Goal: Transaction & Acquisition: Subscribe to service/newsletter

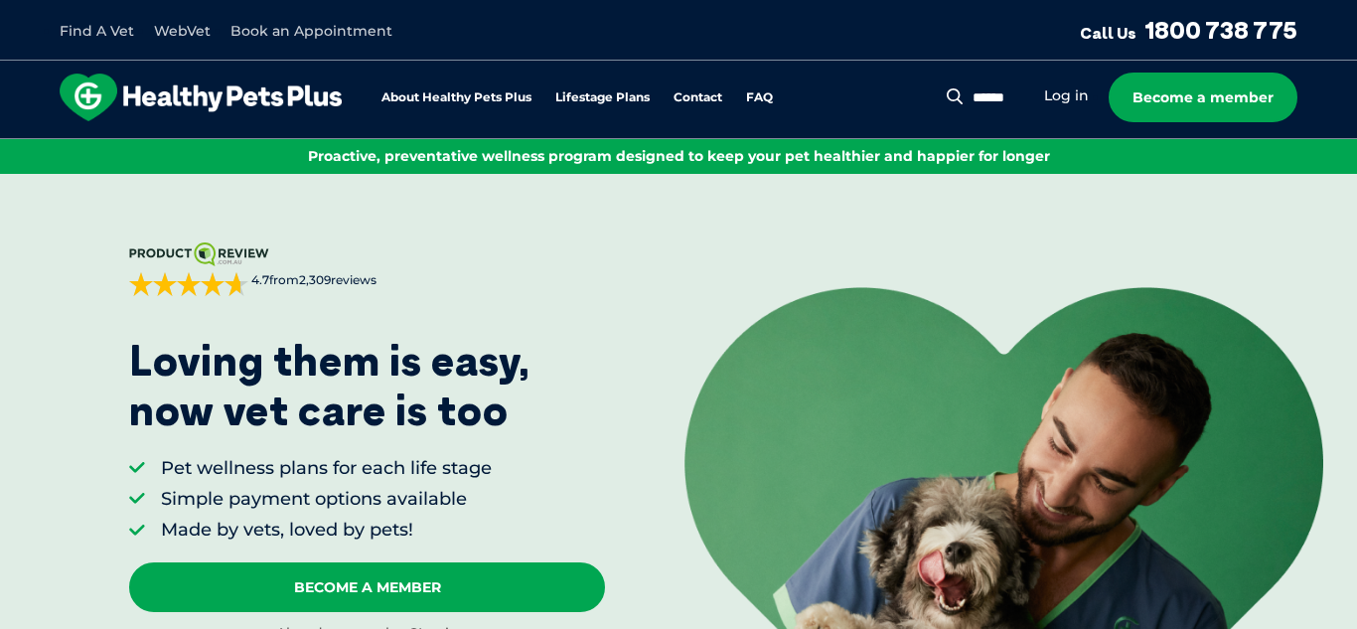
click at [1145, 87] on link "Become a member" at bounding box center [1202, 97] width 189 height 50
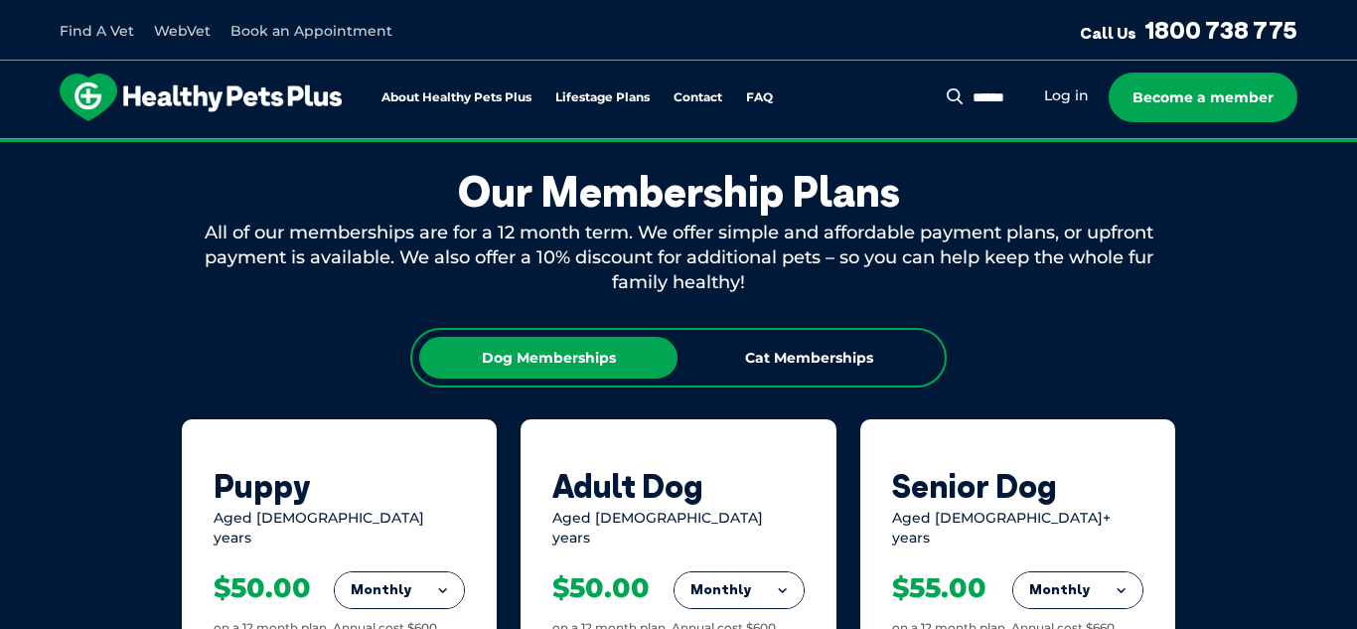
scroll to position [1075, 0]
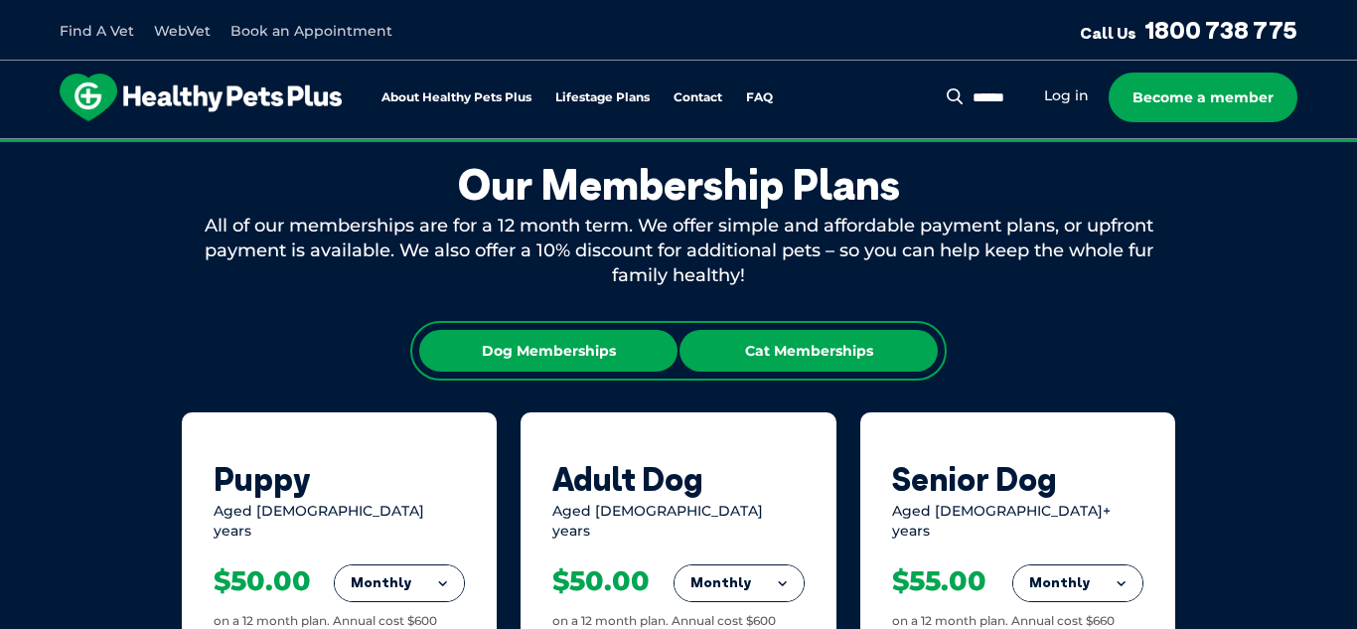
click at [777, 338] on div "Cat Memberships" at bounding box center [808, 351] width 258 height 42
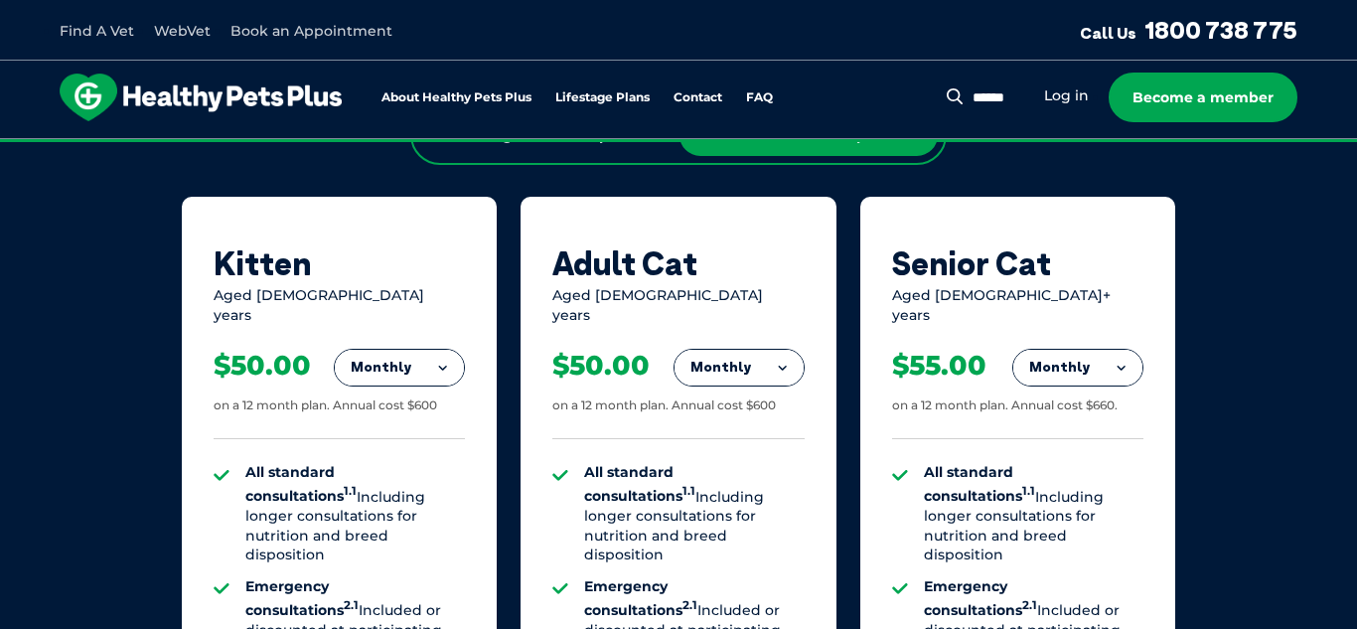
scroll to position [1291, 0]
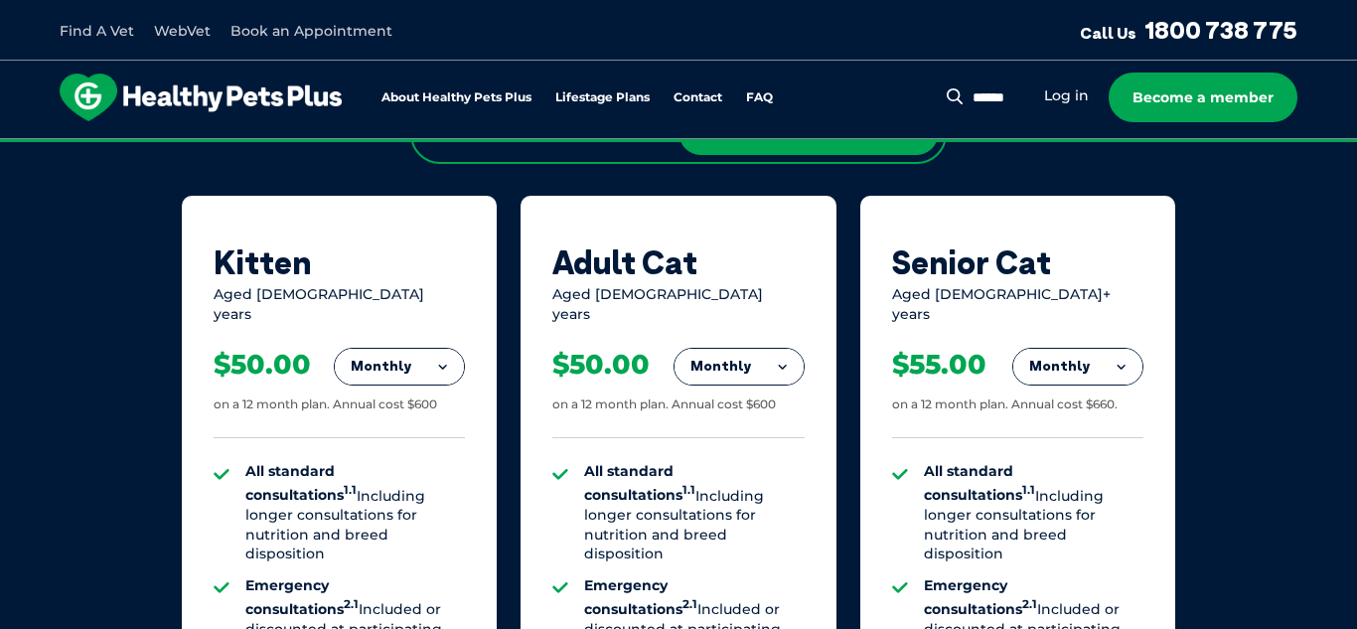
click at [712, 357] on button "Monthly" at bounding box center [738, 367] width 129 height 36
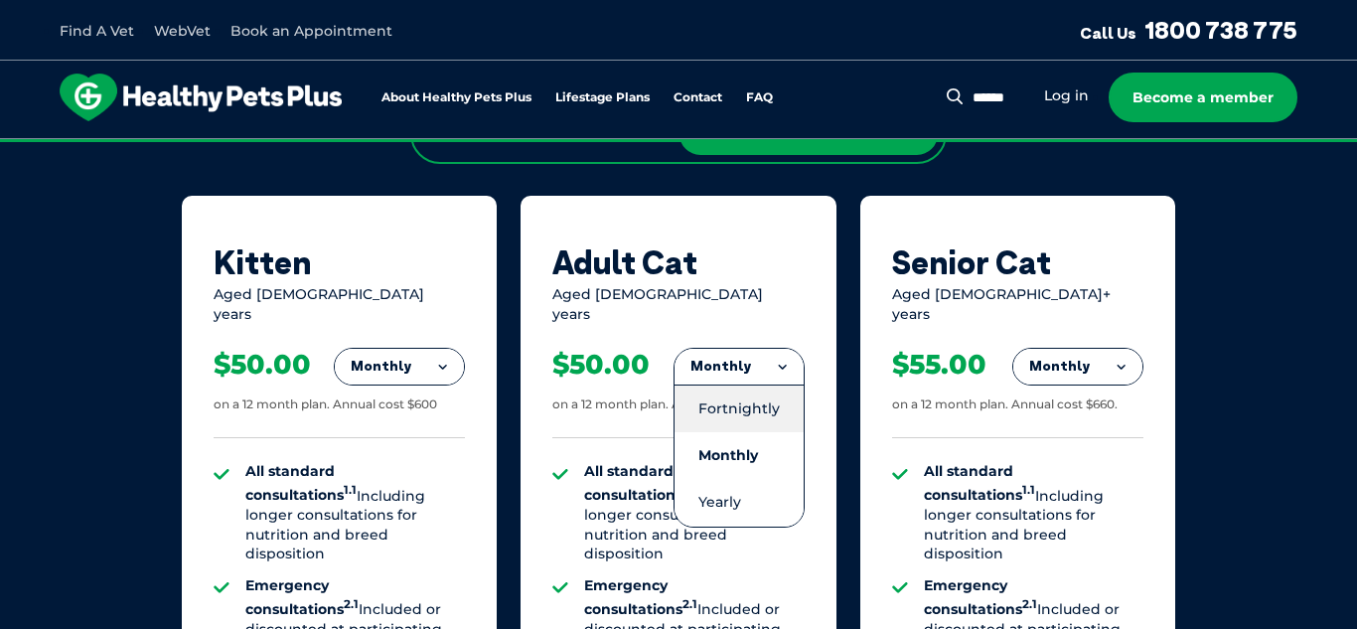
click at [718, 384] on li "Fortnightly" at bounding box center [738, 408] width 129 height 48
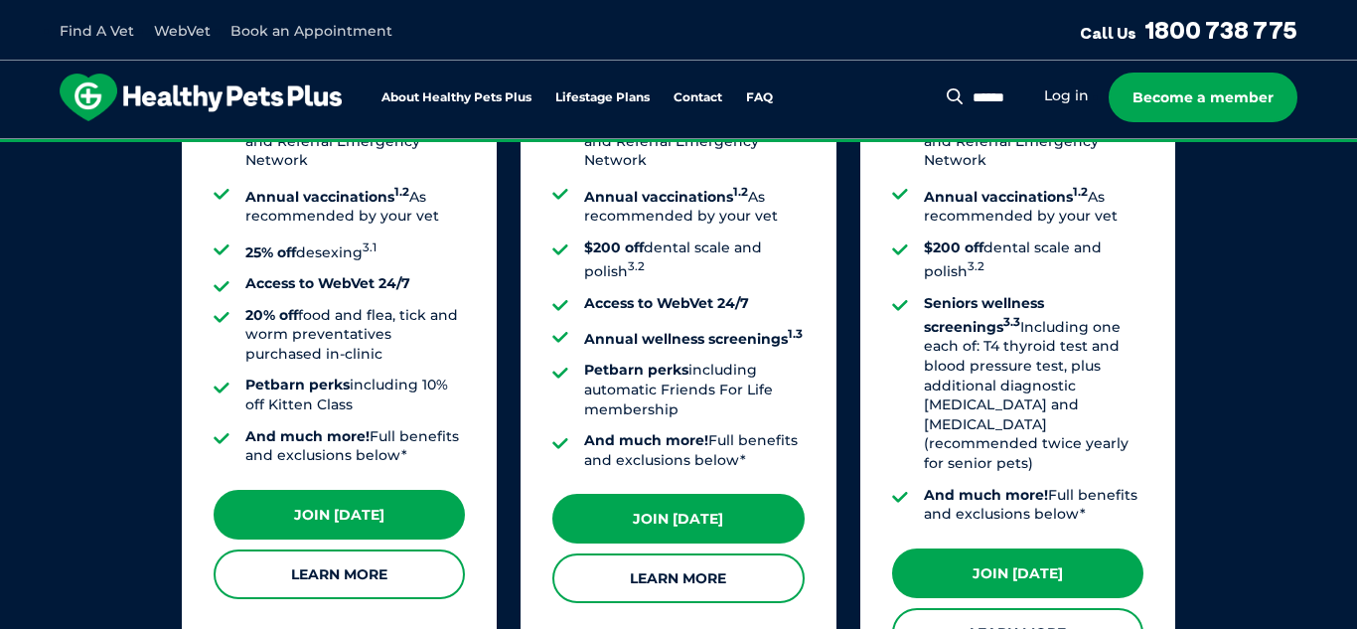
scroll to position [1828, 0]
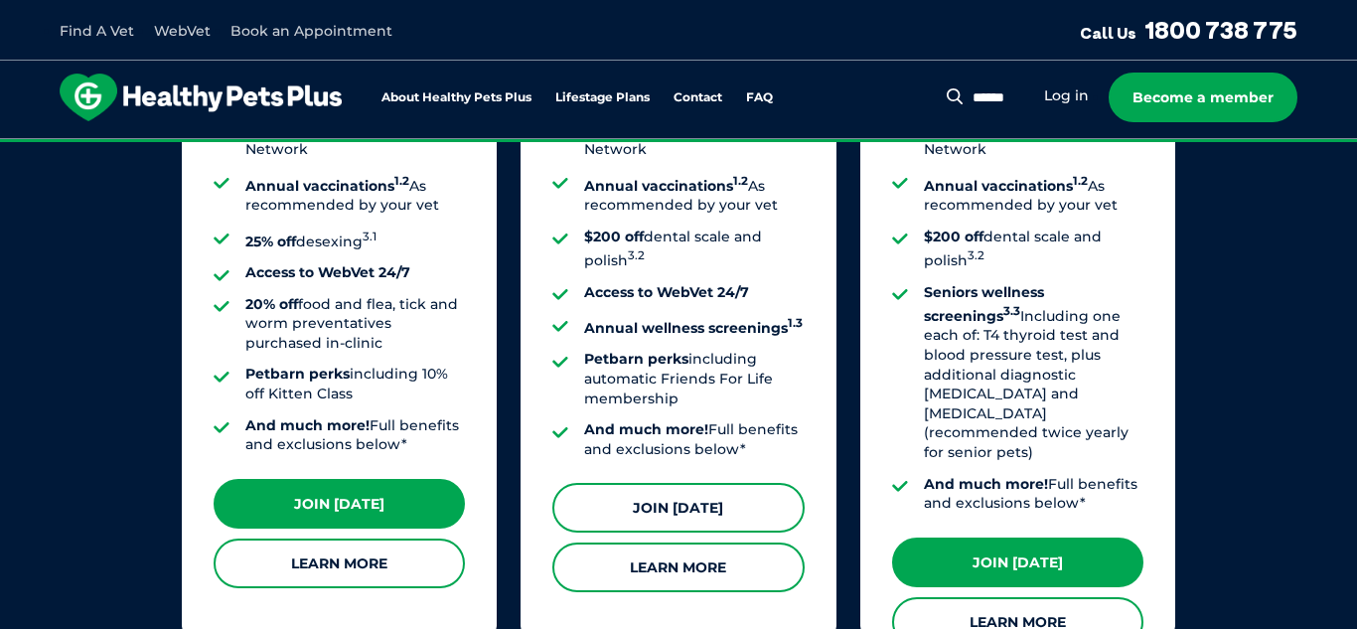
click at [686, 510] on link "Join [DATE]" at bounding box center [677, 508] width 251 height 50
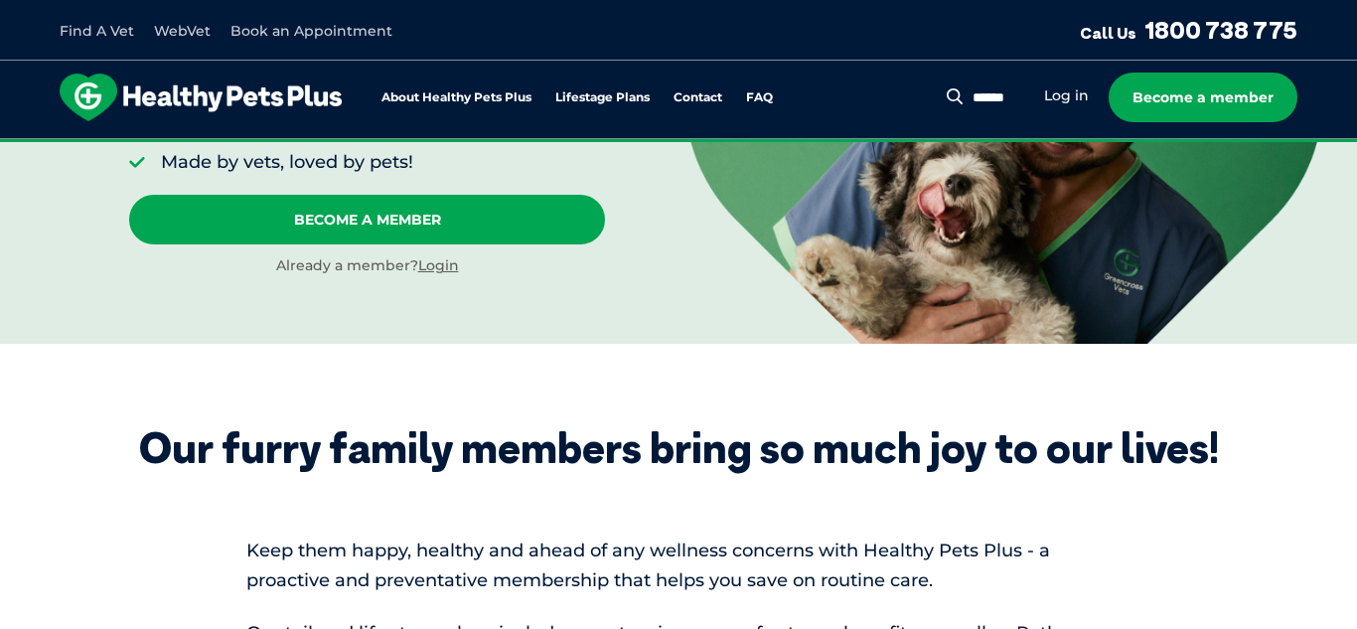
scroll to position [0, 0]
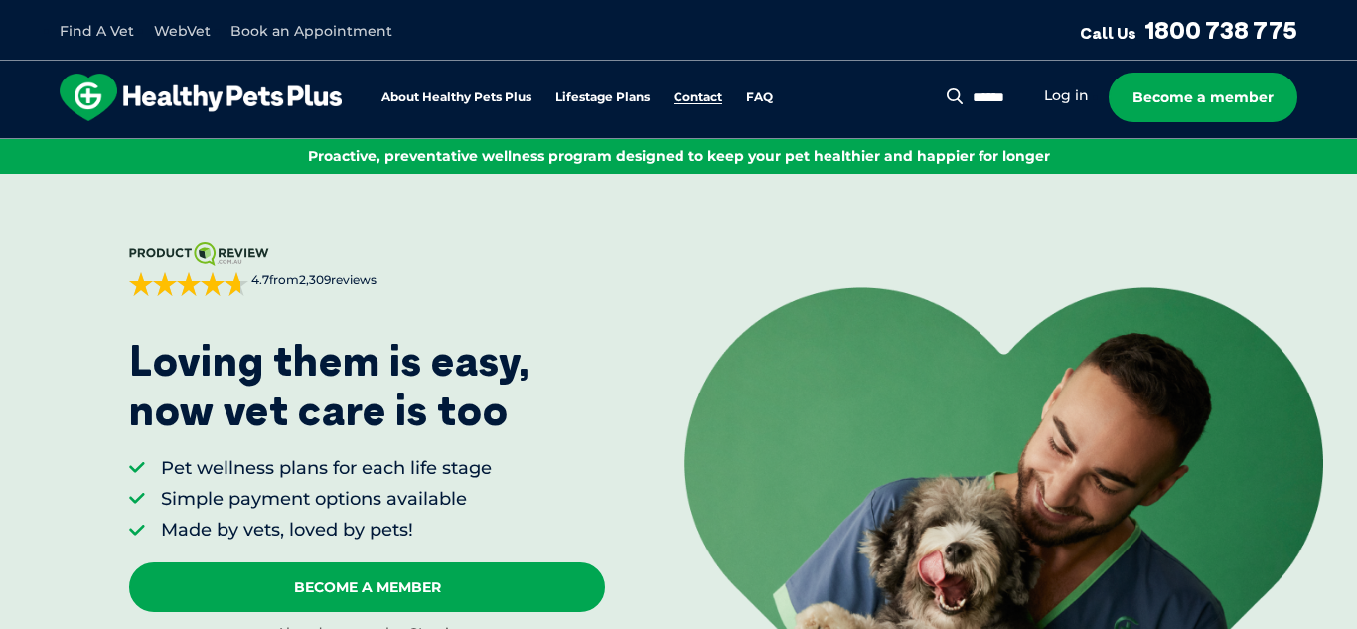
click at [687, 99] on link "Contact" at bounding box center [697, 97] width 49 height 13
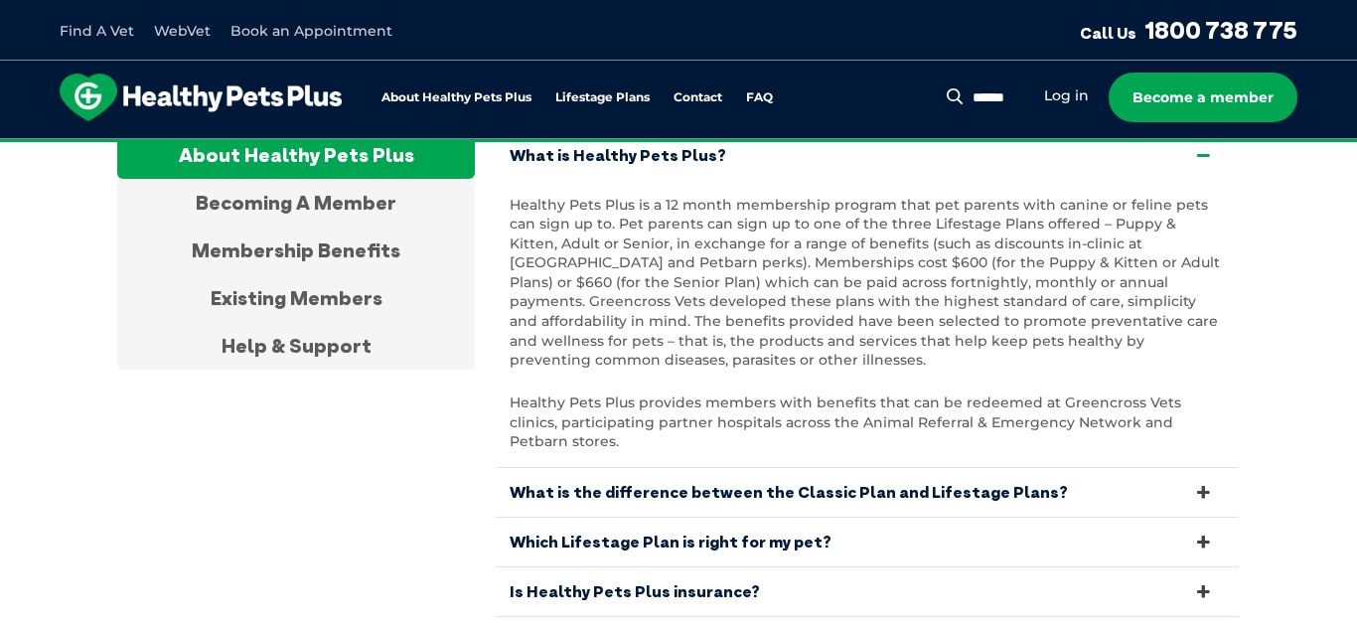
scroll to position [3799, 0]
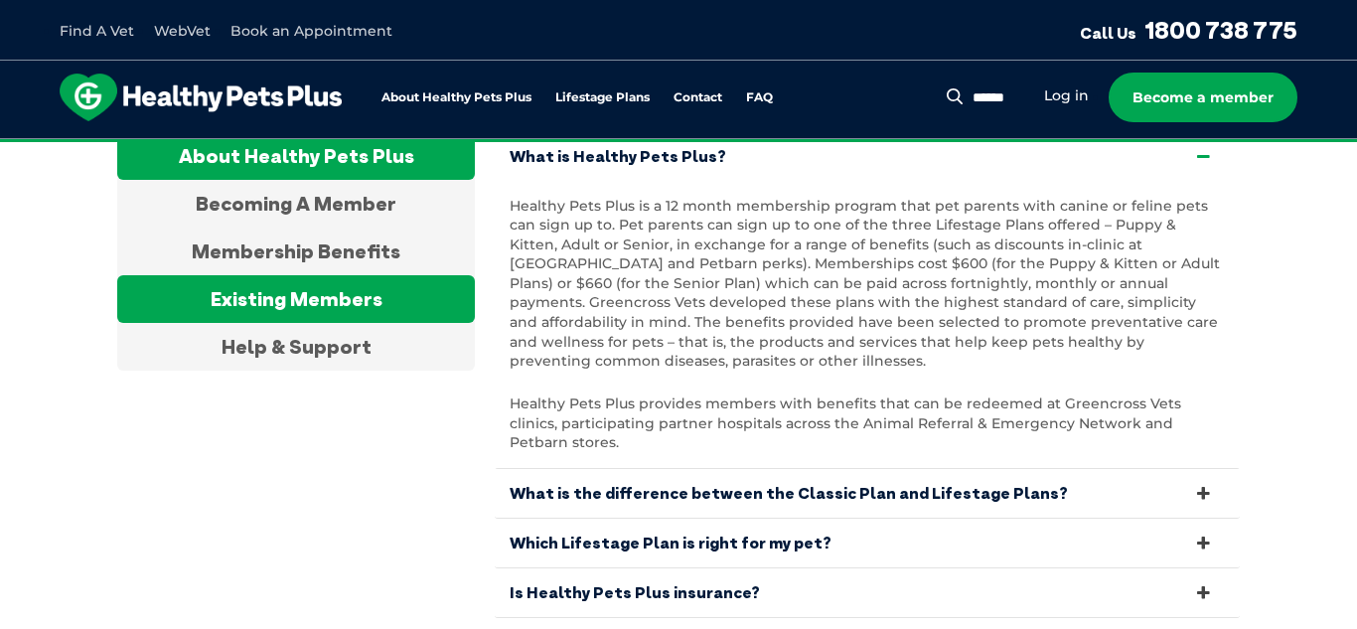
click at [349, 275] on div "Existing Members" at bounding box center [296, 299] width 358 height 48
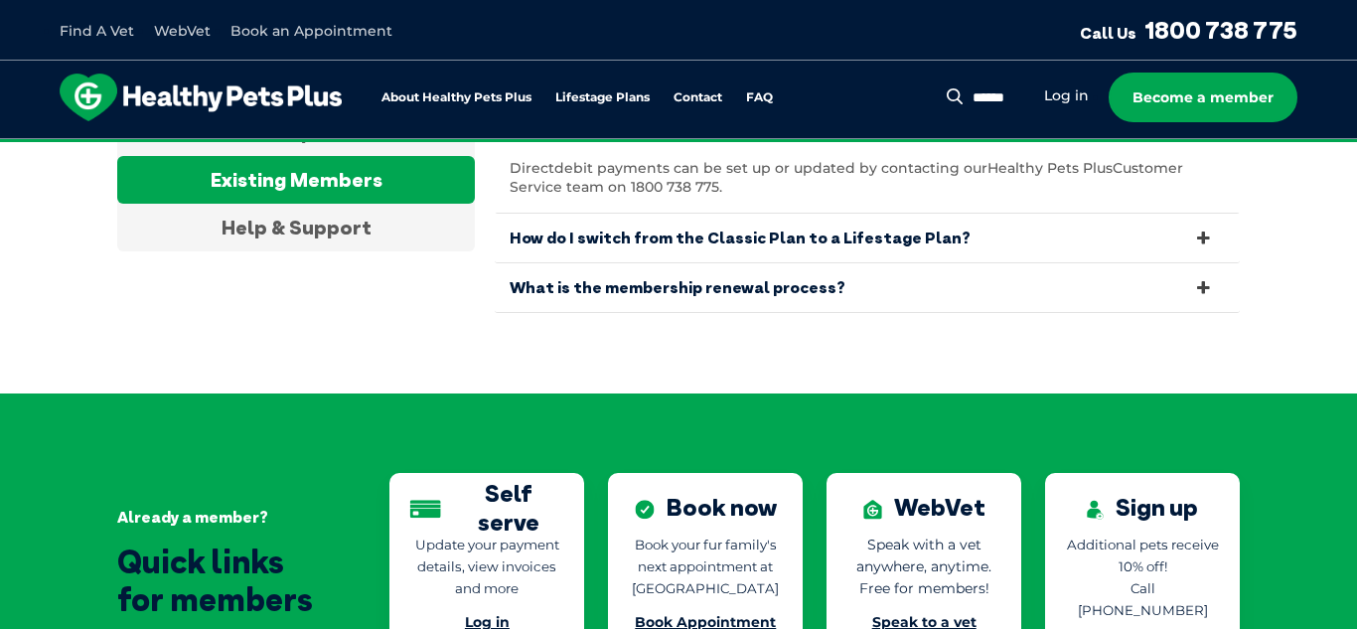
scroll to position [3922, 0]
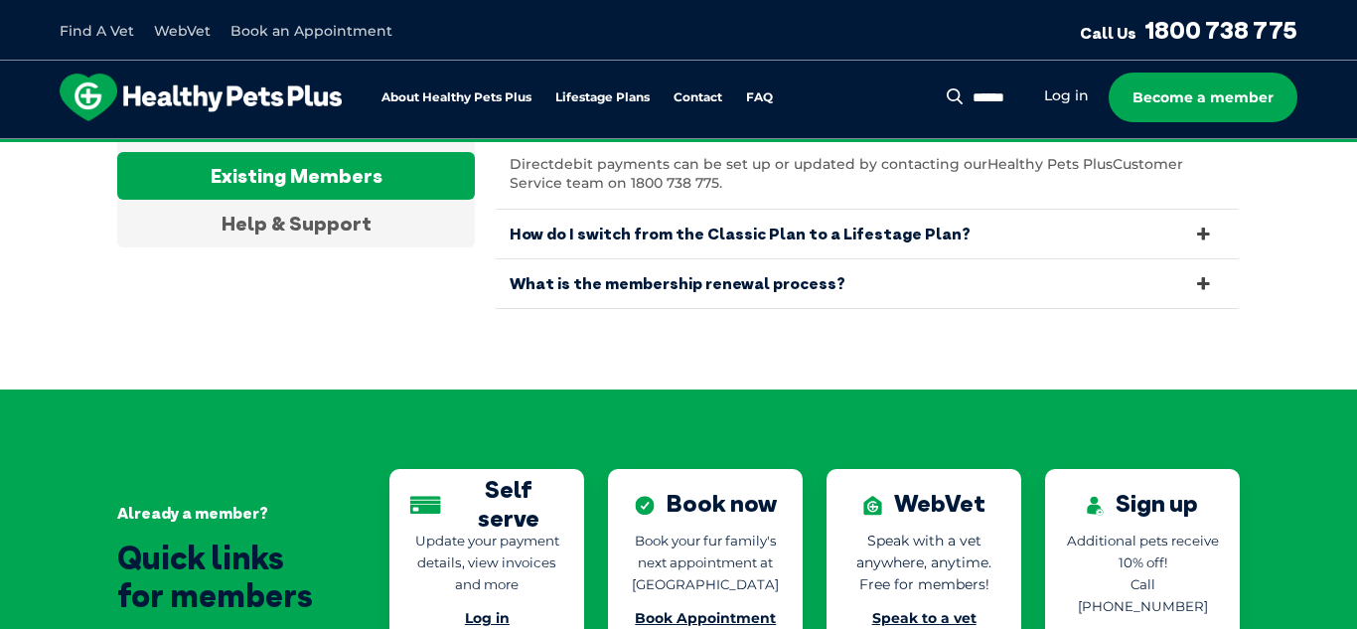
click at [836, 264] on link "What is the membership renewal process?" at bounding box center [867, 283] width 745 height 49
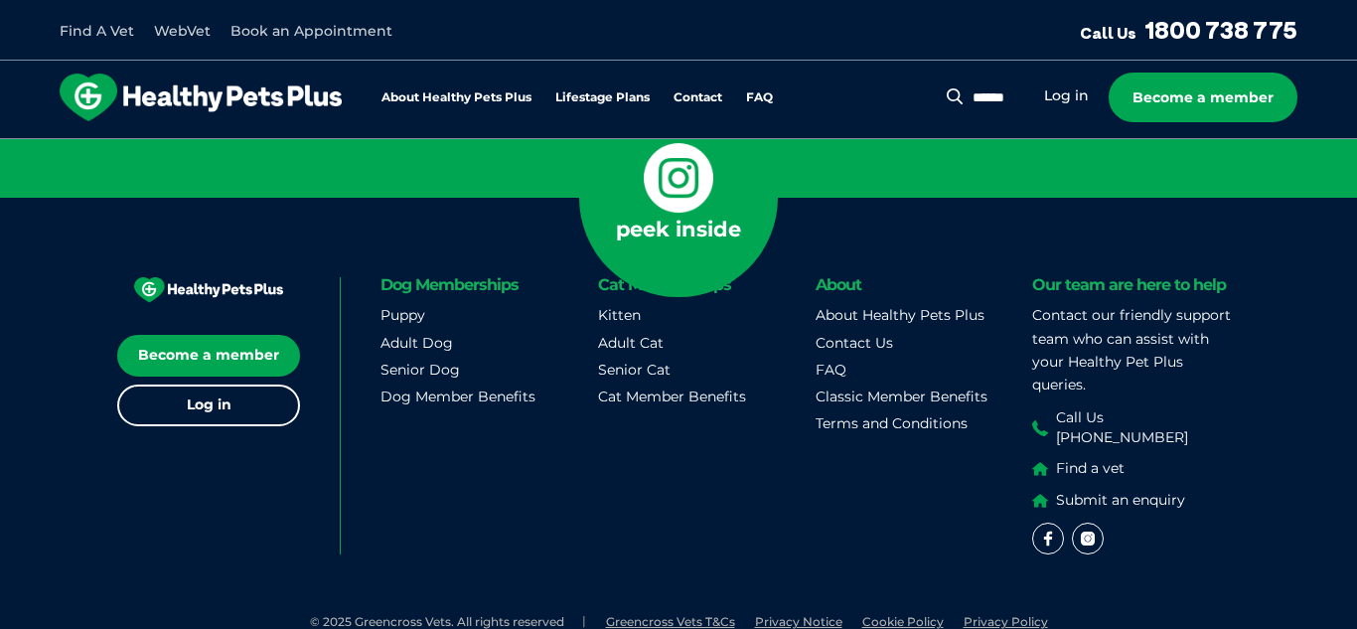
scroll to position [5249, 0]
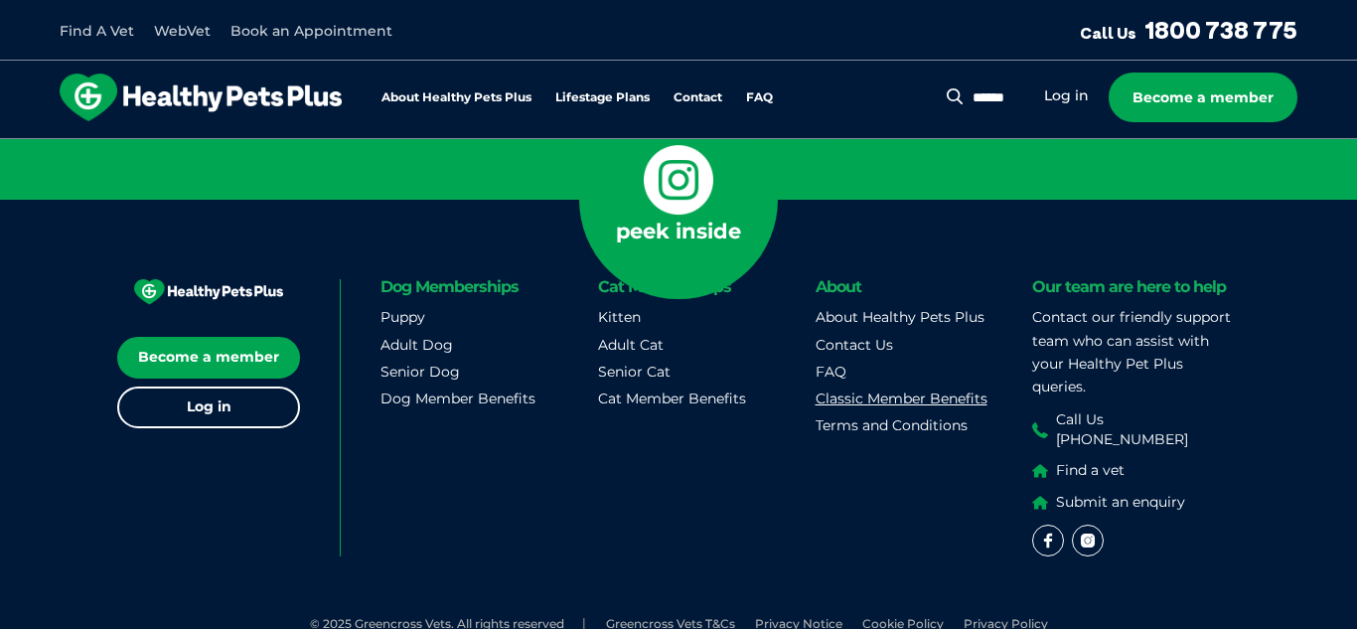
click at [843, 389] on link "Classic Member Benefits" at bounding box center [901, 398] width 172 height 18
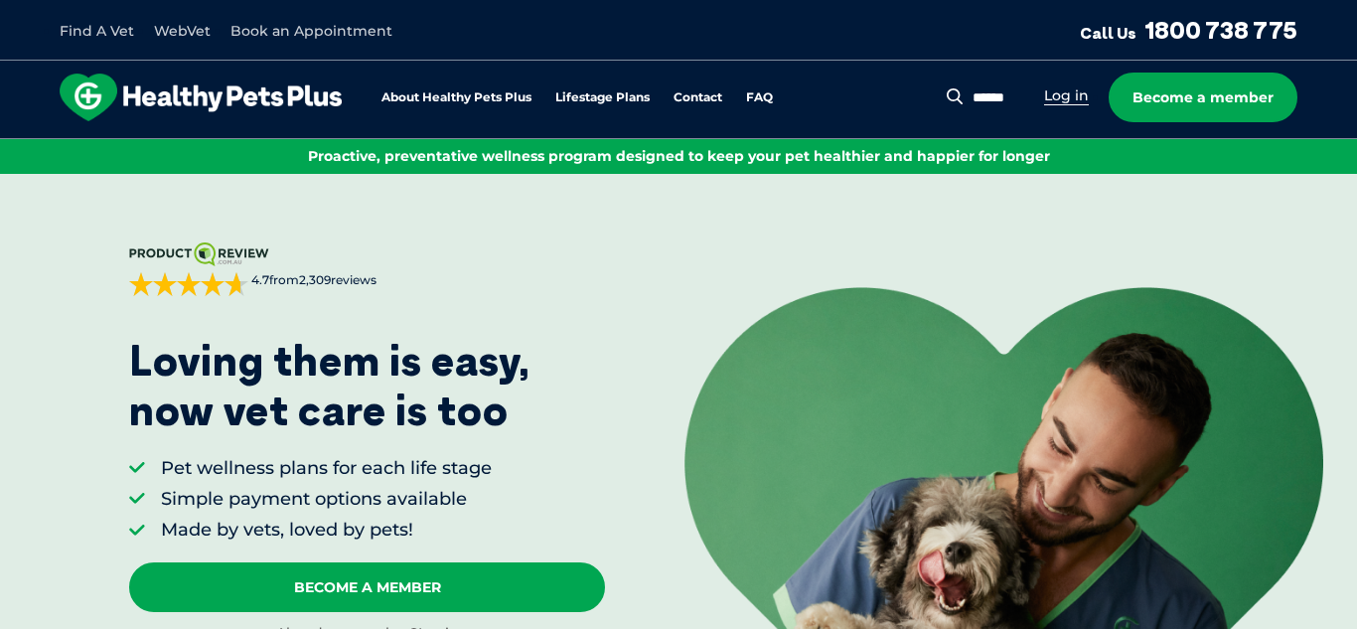
click at [1070, 92] on link "Log in" at bounding box center [1066, 95] width 45 height 19
click at [1071, 100] on link "Log in" at bounding box center [1066, 95] width 45 height 19
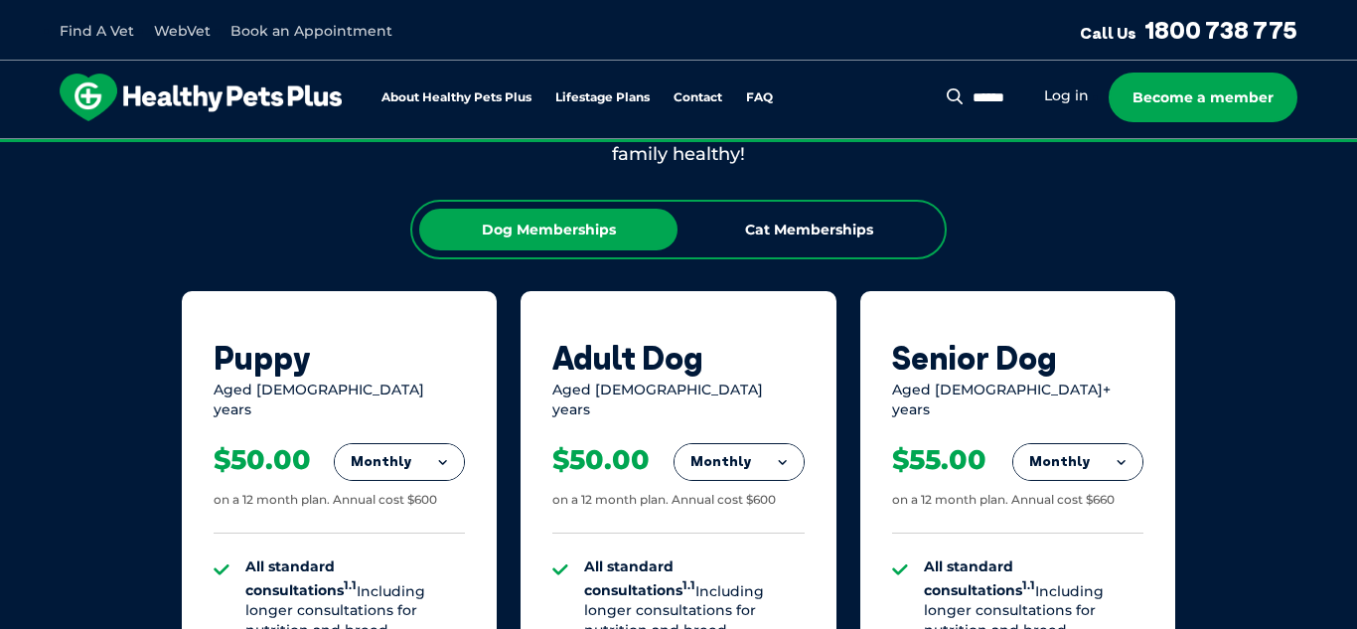
scroll to position [1192, 0]
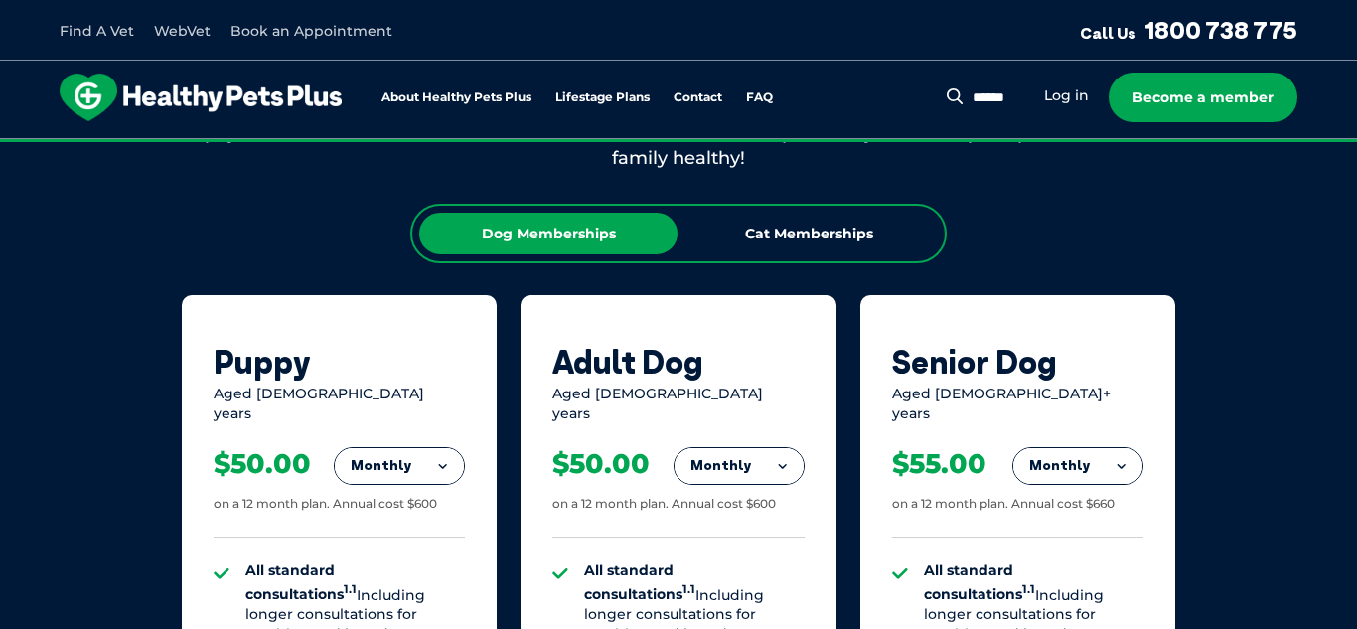
click at [302, 38] on link "Book an Appointment" at bounding box center [311, 31] width 162 height 18
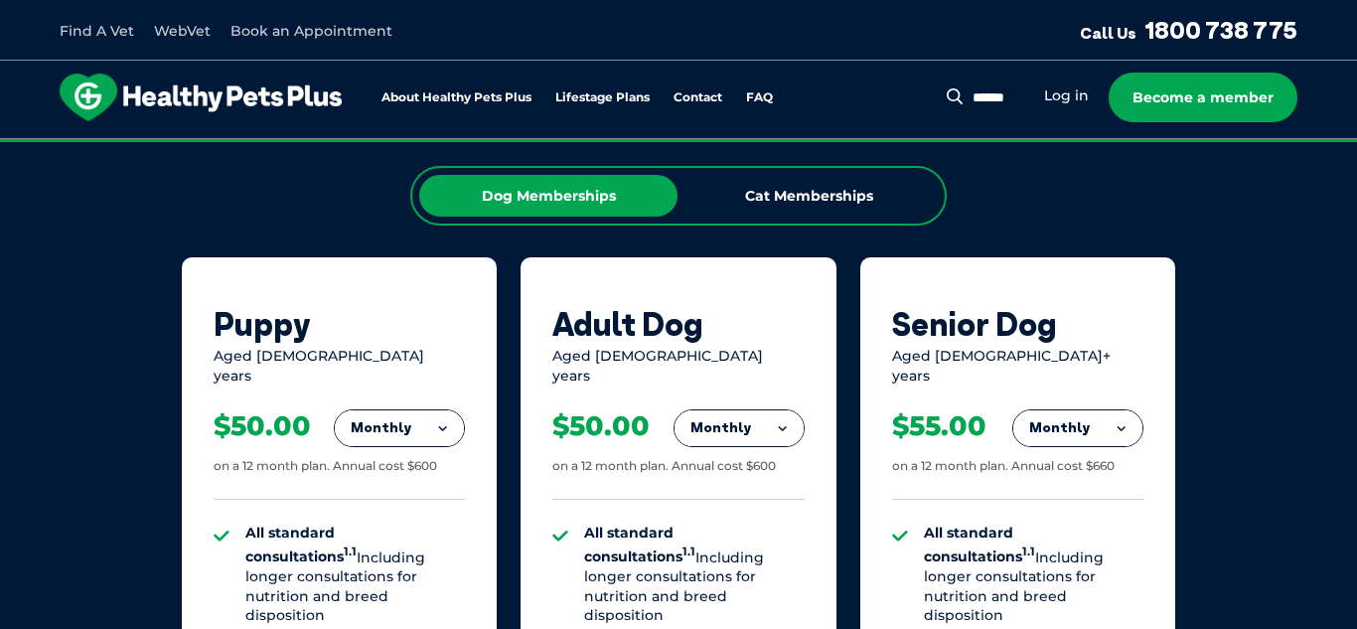
scroll to position [1227, 0]
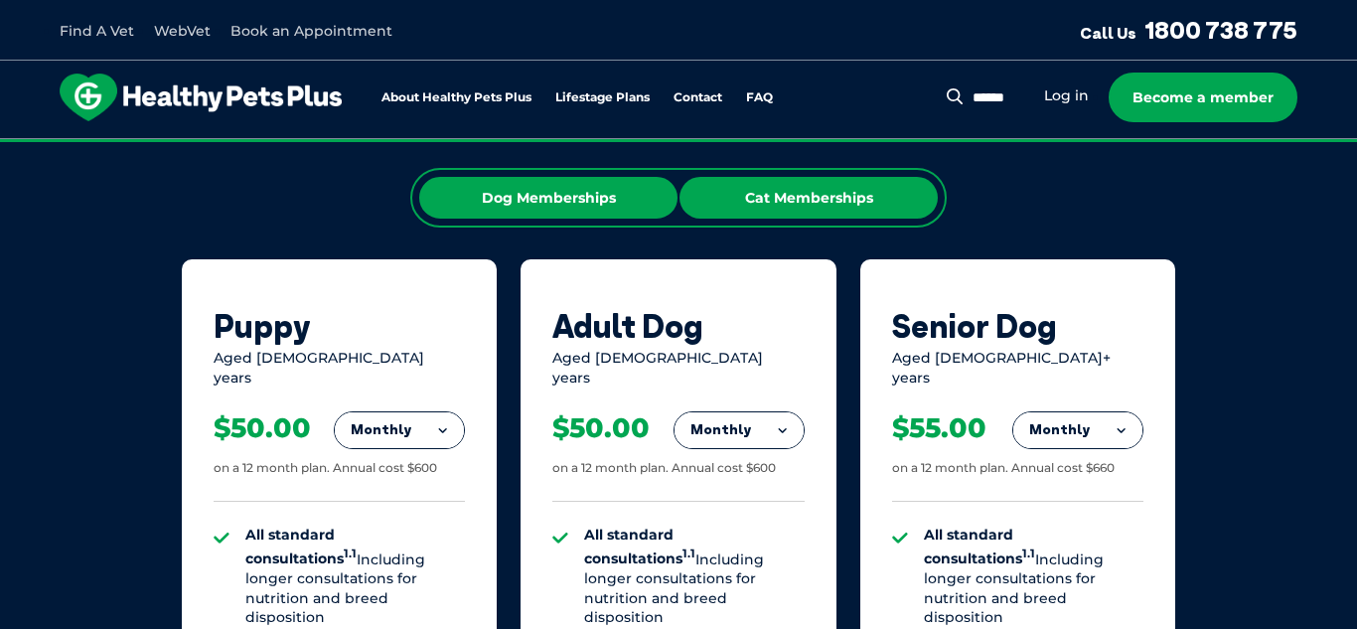
click at [783, 208] on div "Cat Memberships" at bounding box center [808, 198] width 258 height 42
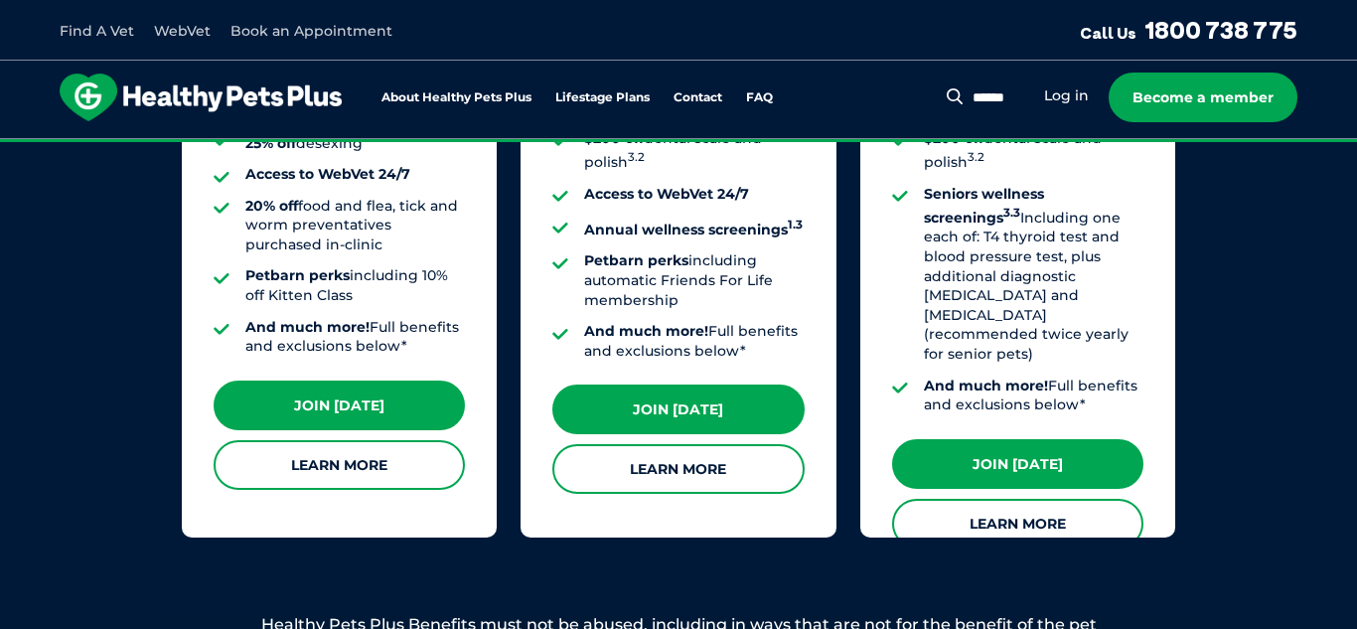
scroll to position [1930, 0]
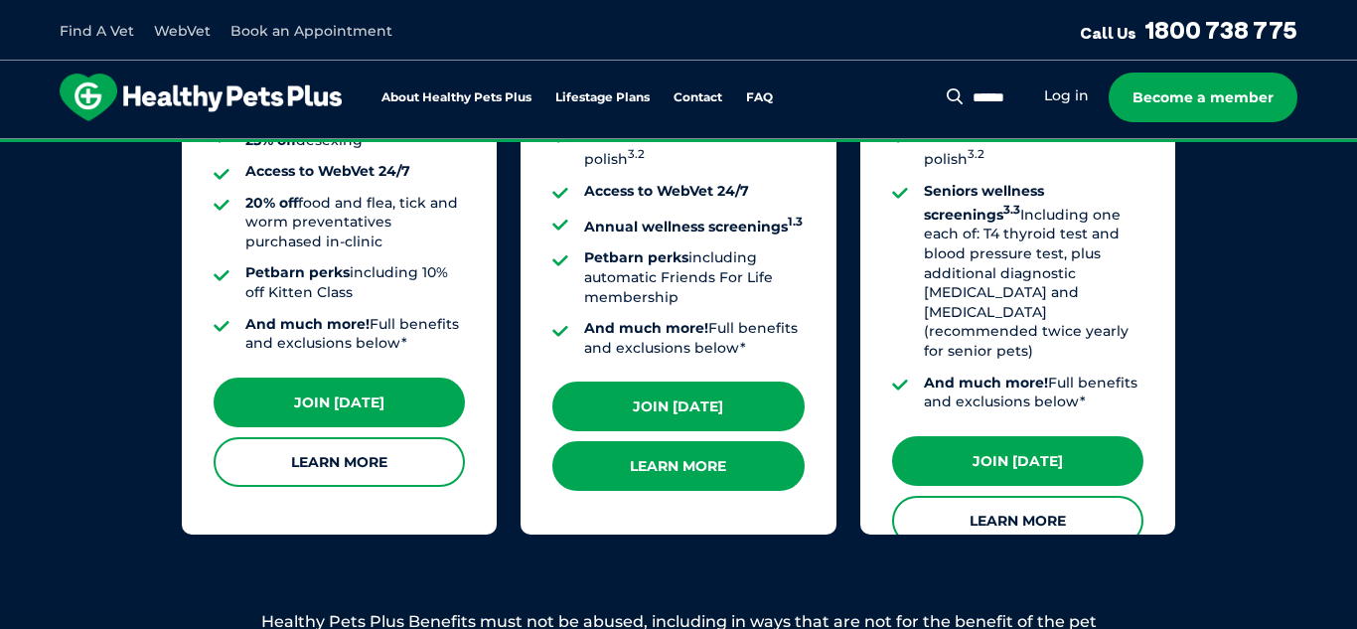
click at [689, 441] on link "Learn More" at bounding box center [677, 466] width 251 height 50
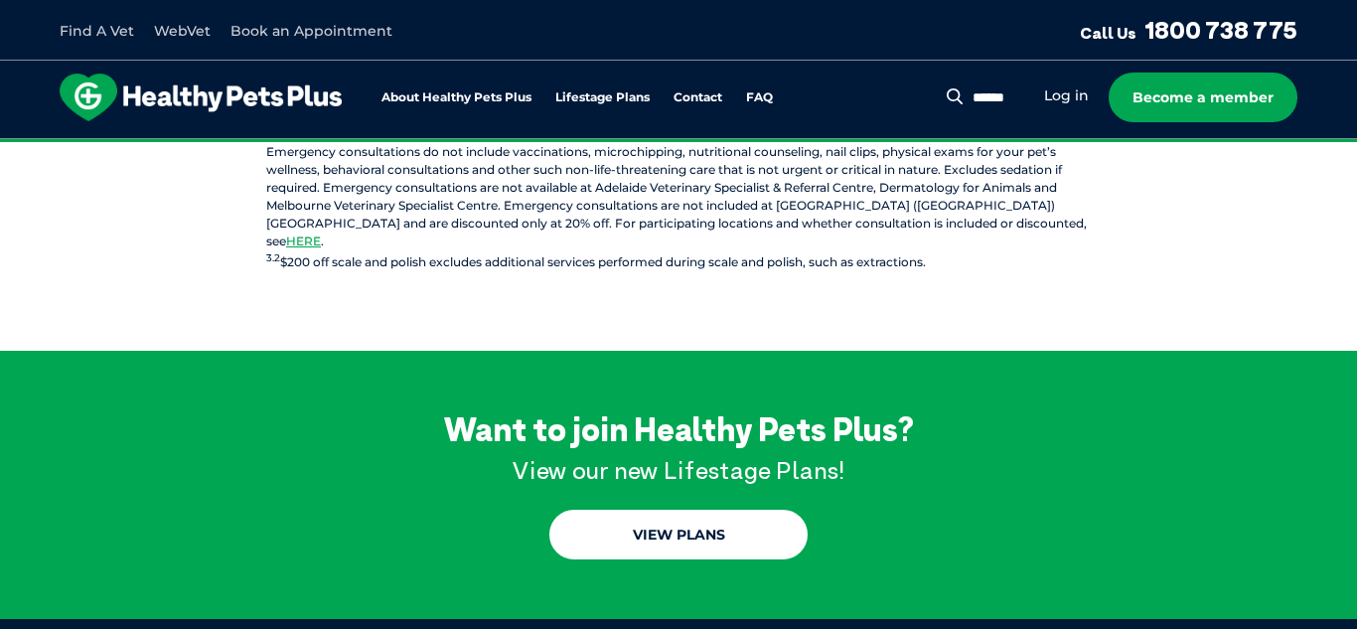
scroll to position [2184, 0]
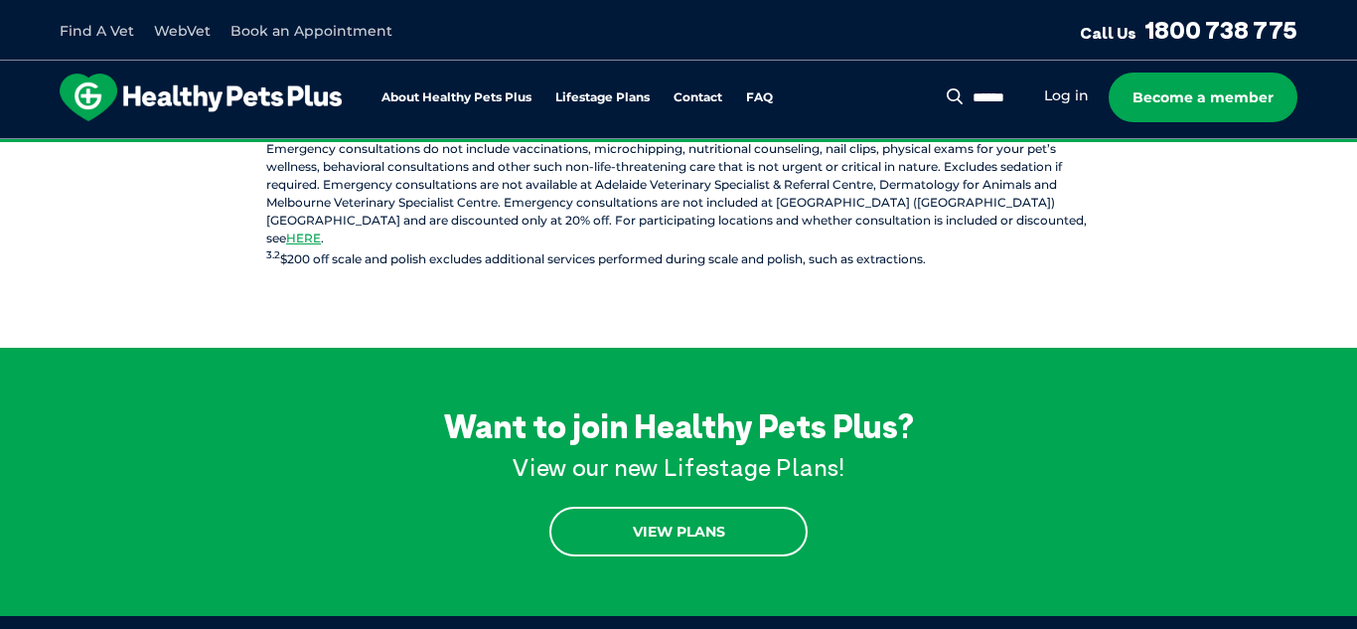
click at [688, 512] on link "View Plans" at bounding box center [678, 531] width 258 height 50
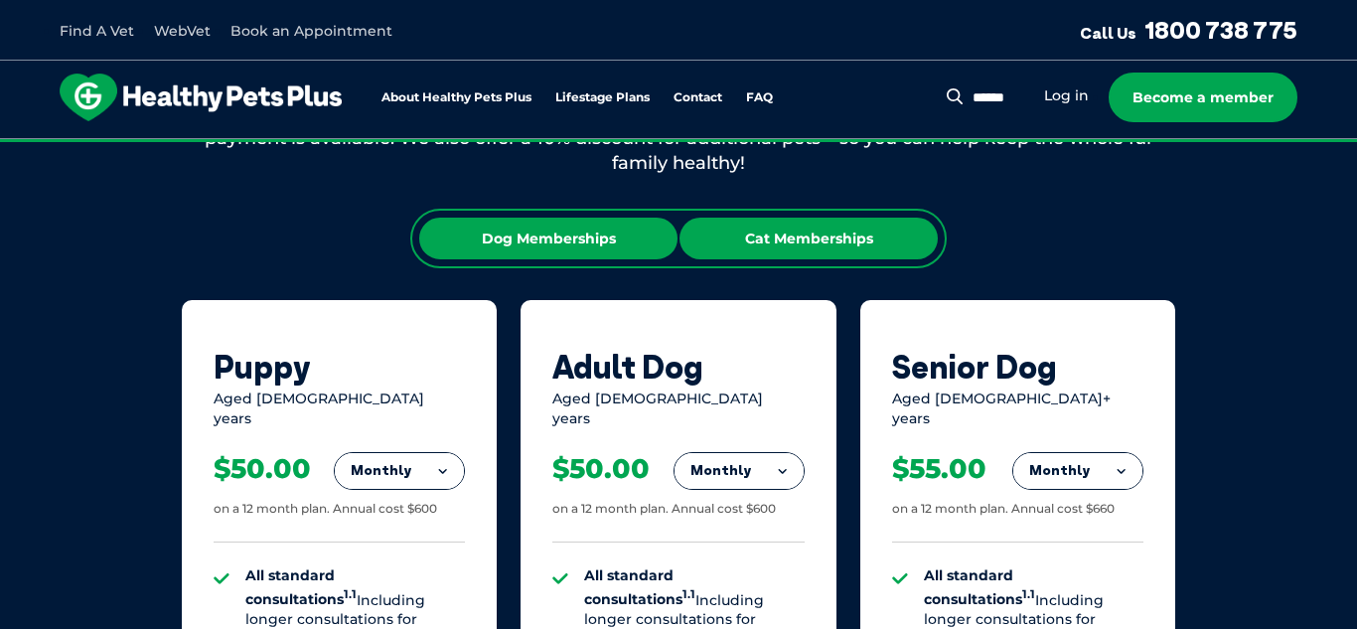
click at [791, 231] on div "Cat Memberships" at bounding box center [808, 238] width 258 height 42
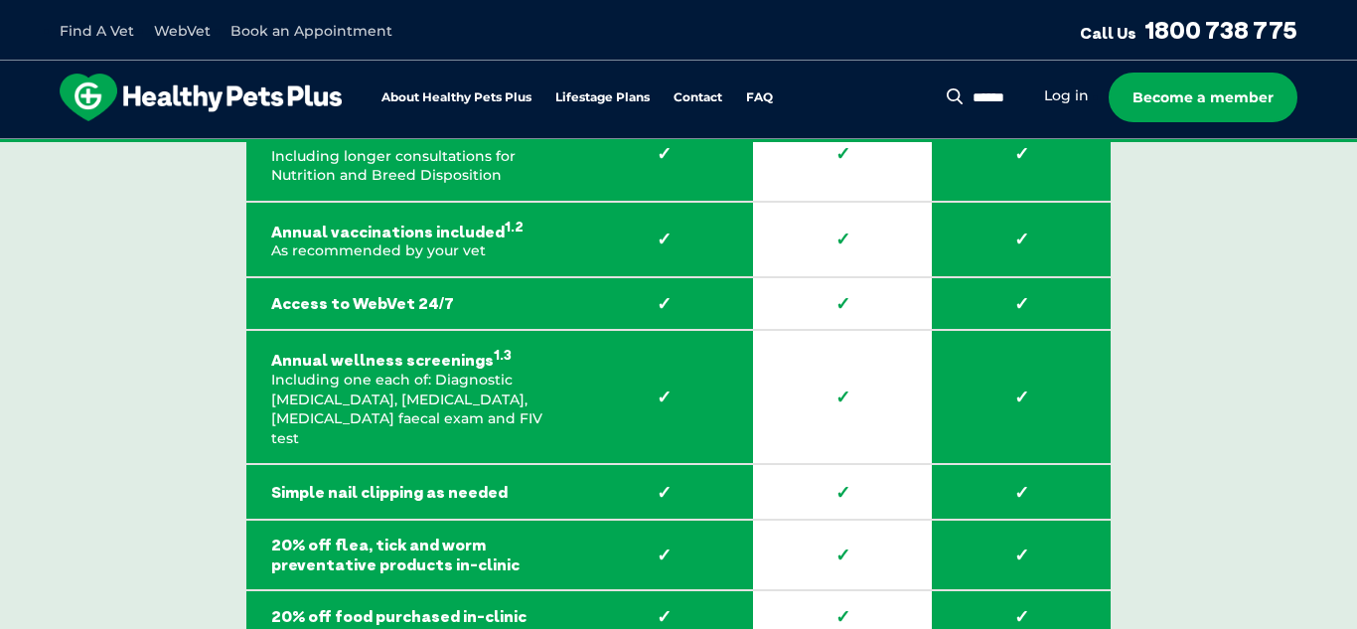
scroll to position [3095, 0]
click at [524, 243] on td "Annual vaccinations included 1.2 As recommended by your vet" at bounding box center [410, 240] width 328 height 75
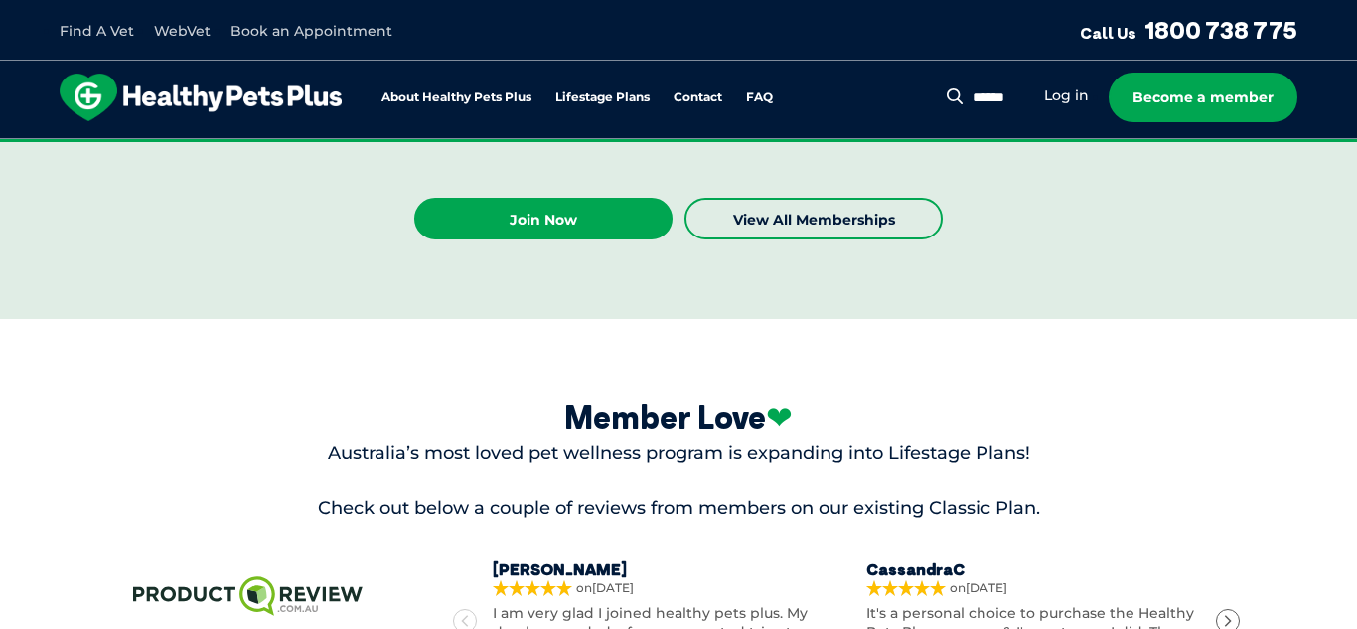
scroll to position [5407, 0]
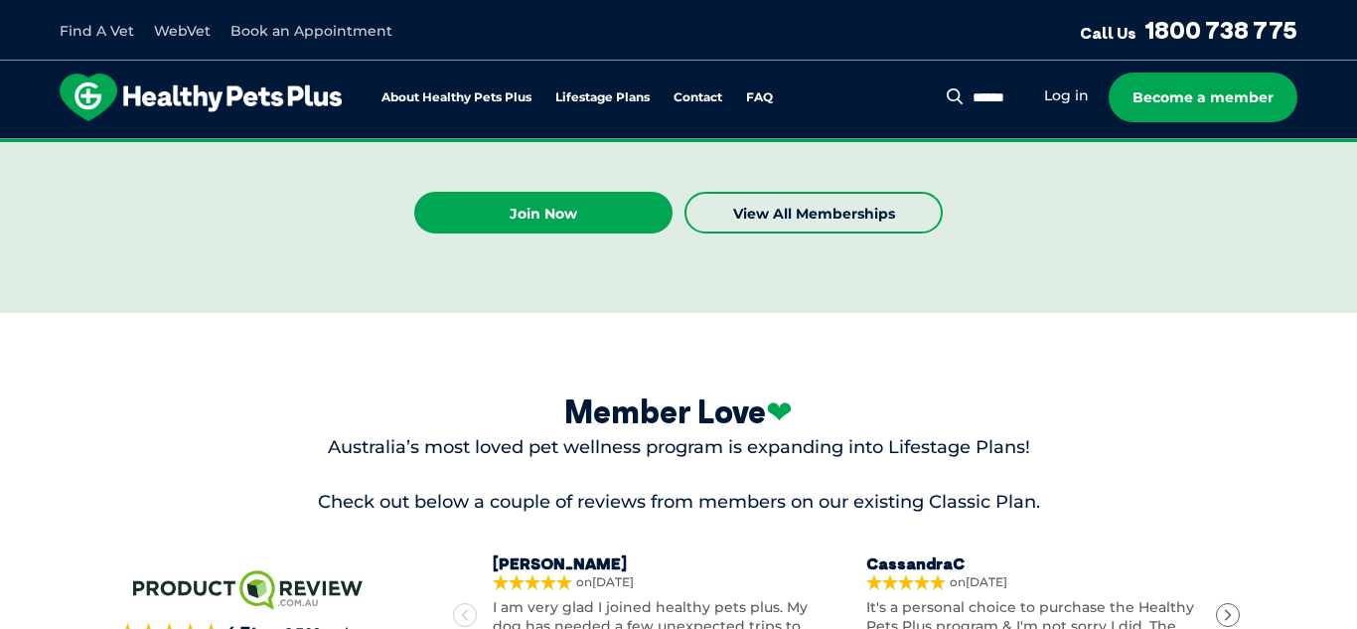
click at [246, 435] on p "Australia’s most loved pet wellness program is expanding into Lifestage Plans!" at bounding box center [678, 447] width 1122 height 25
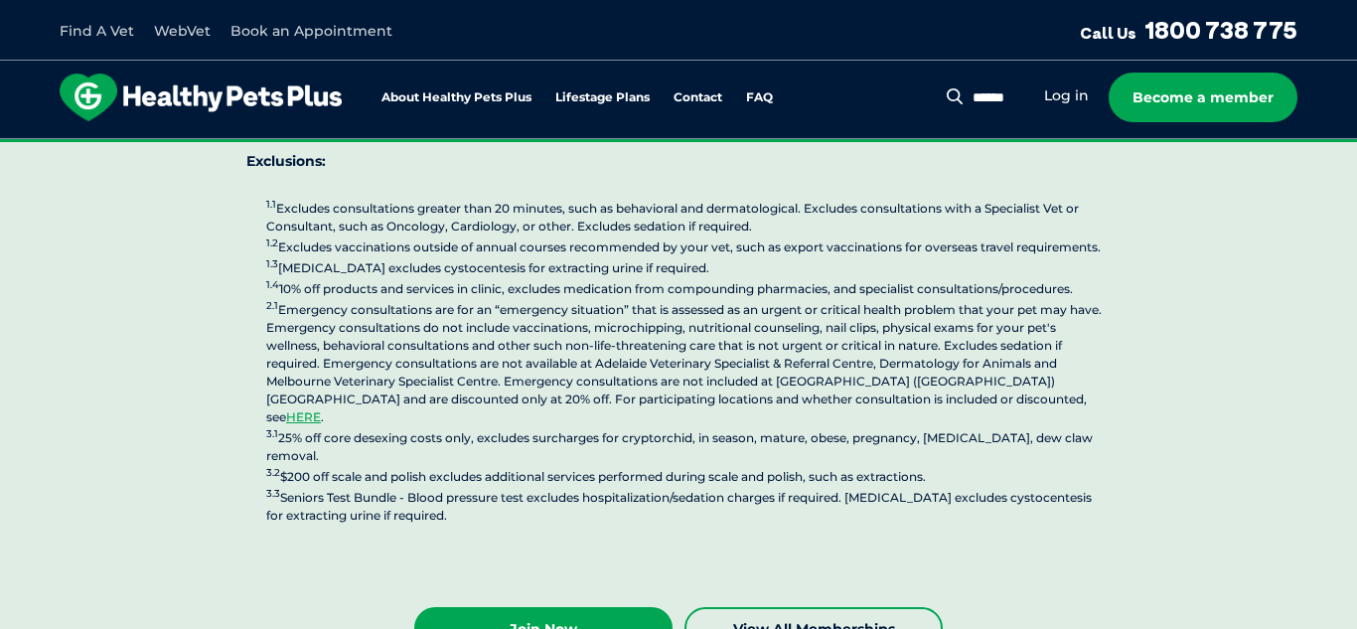
scroll to position [4991, 0]
click at [535, 608] on link "Join Now" at bounding box center [543, 629] width 258 height 42
